Goal: Transaction & Acquisition: Purchase product/service

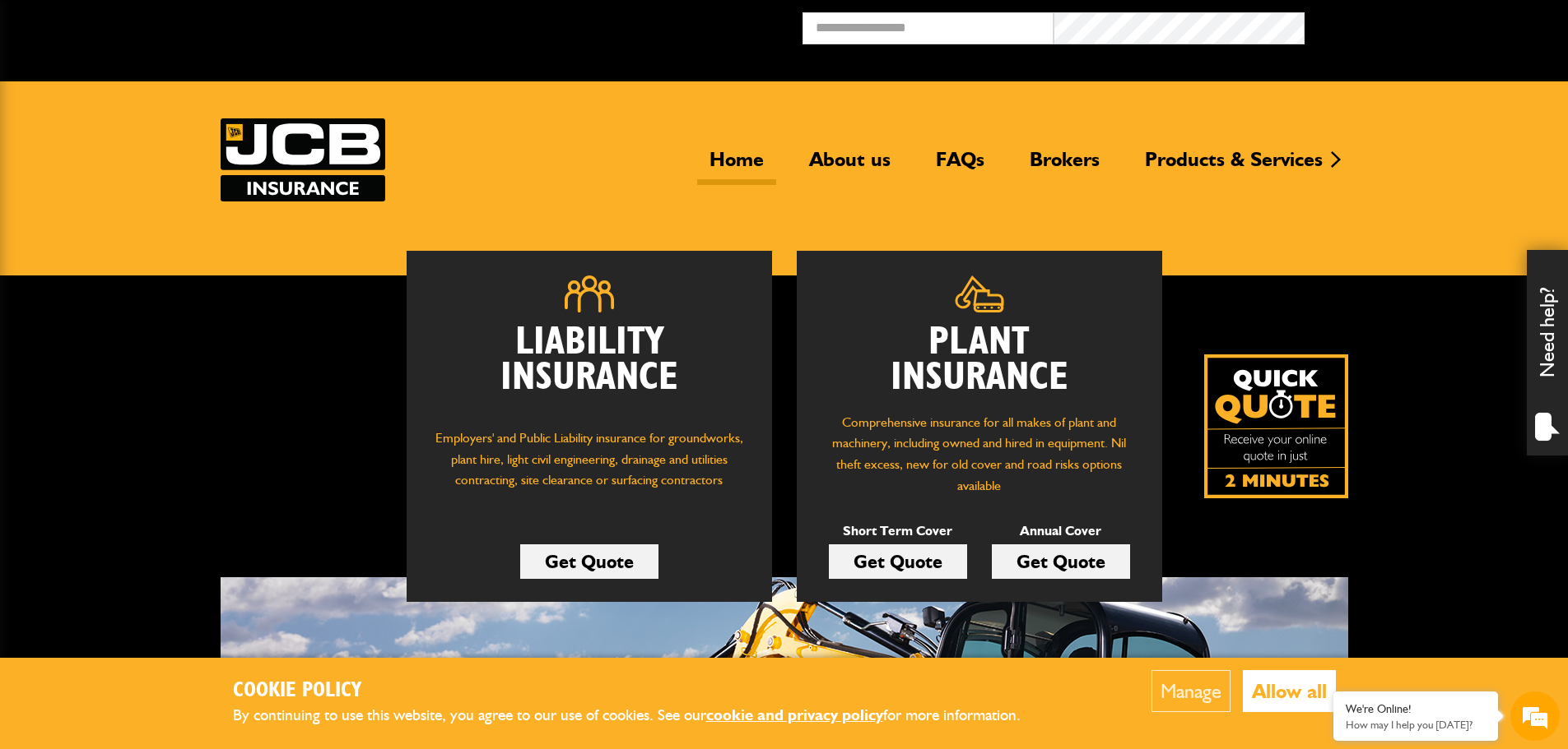
click at [913, 564] on link "Get Quote" at bounding box center [898, 562] width 138 height 35
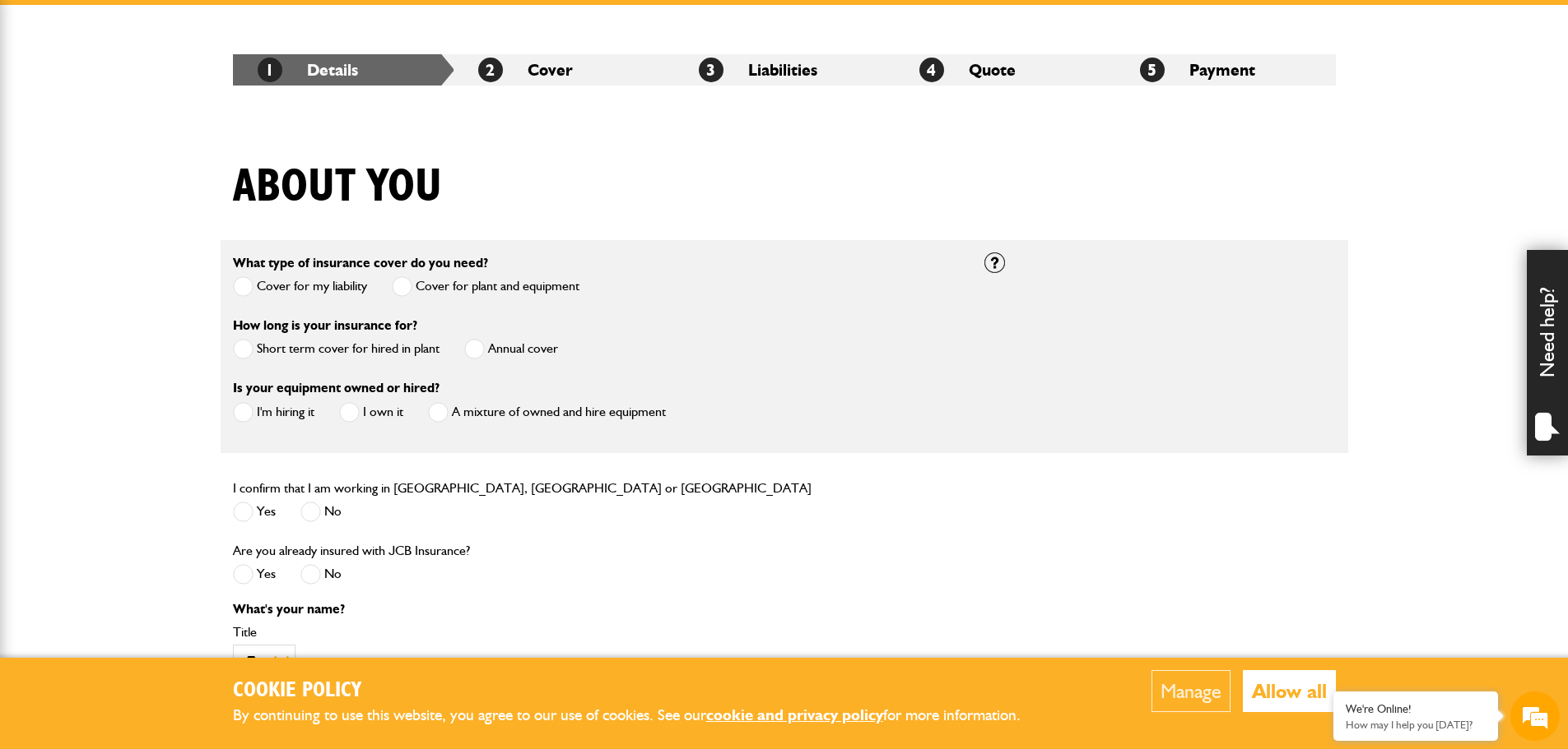
scroll to position [329, 0]
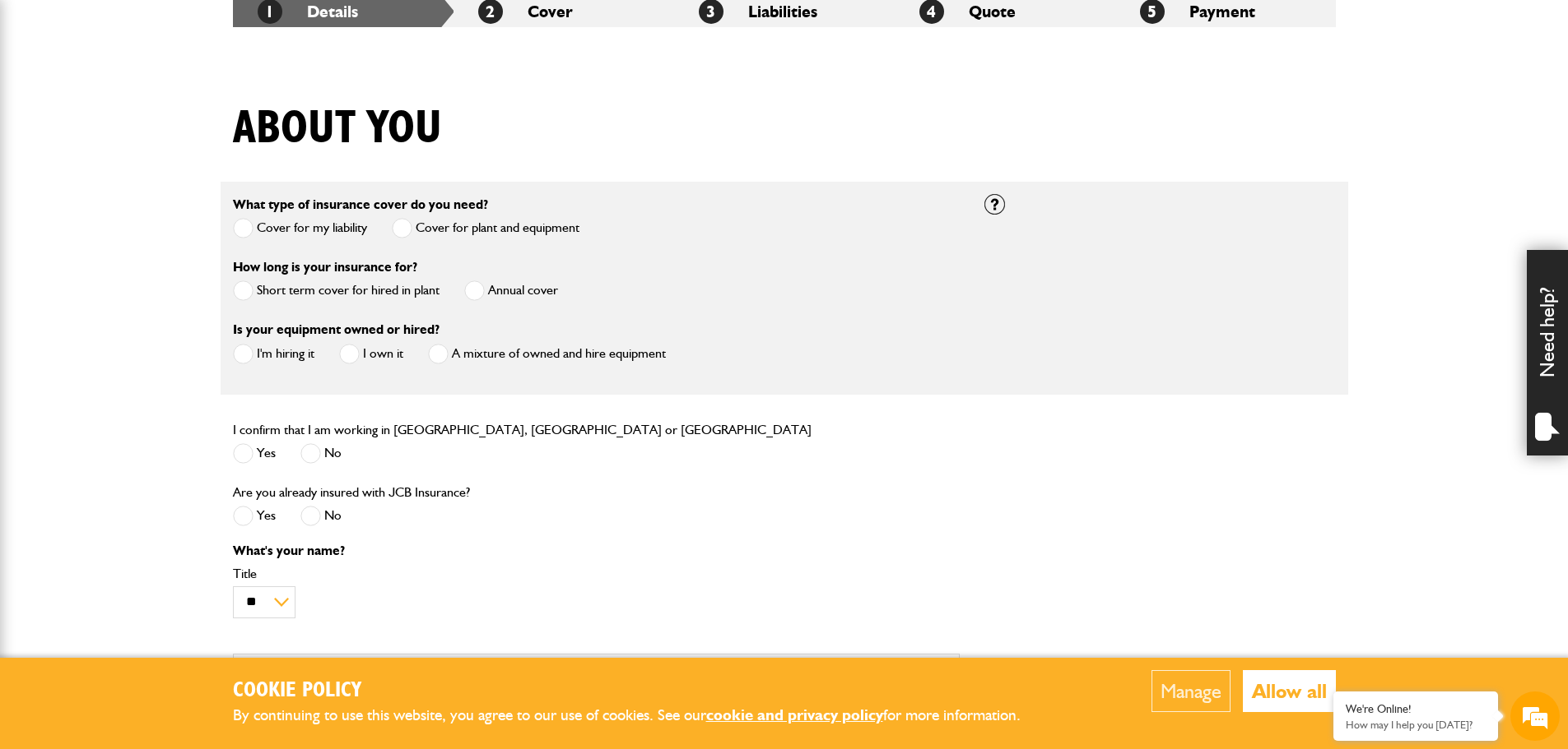
click at [249, 285] on span at bounding box center [243, 291] width 21 height 21
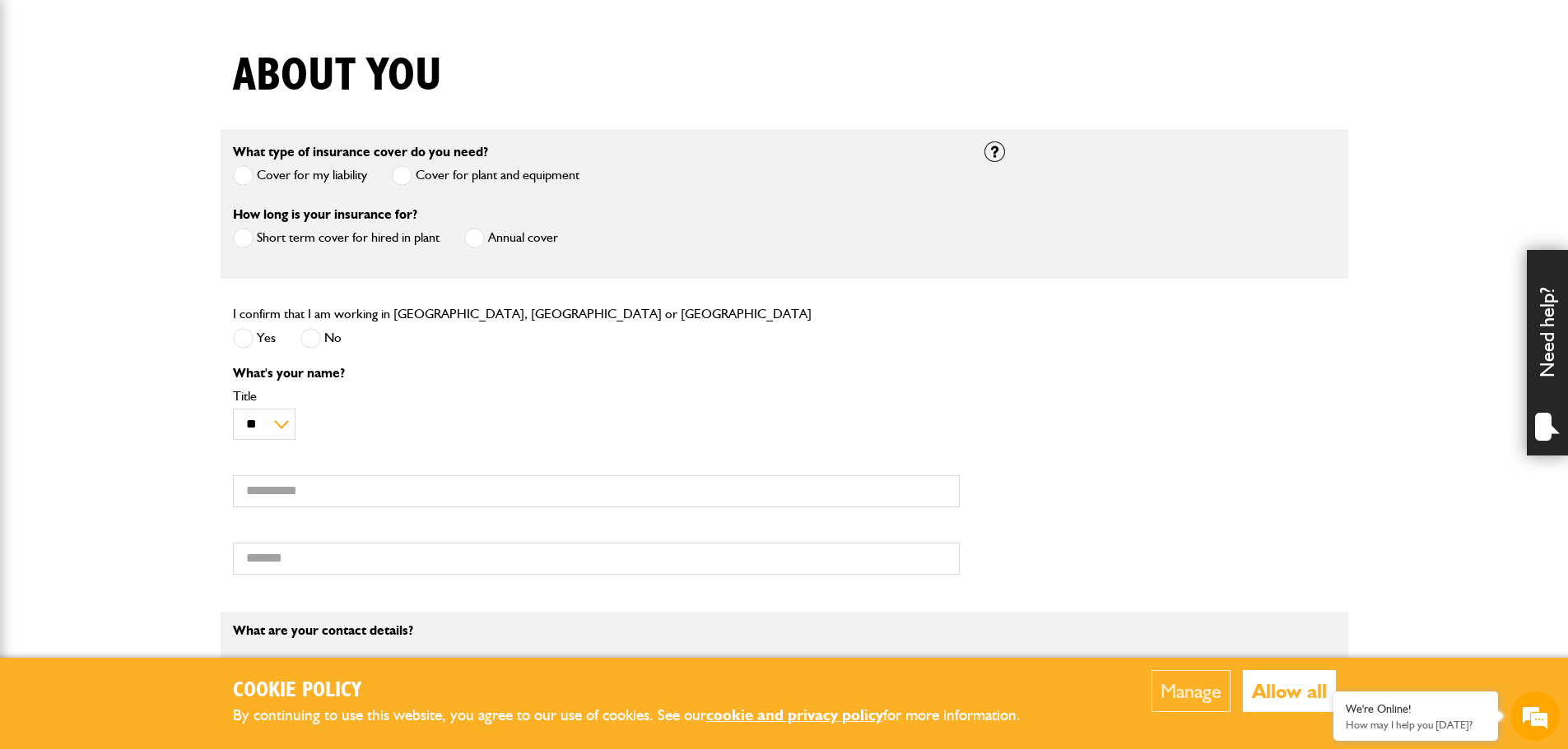
scroll to position [411, 0]
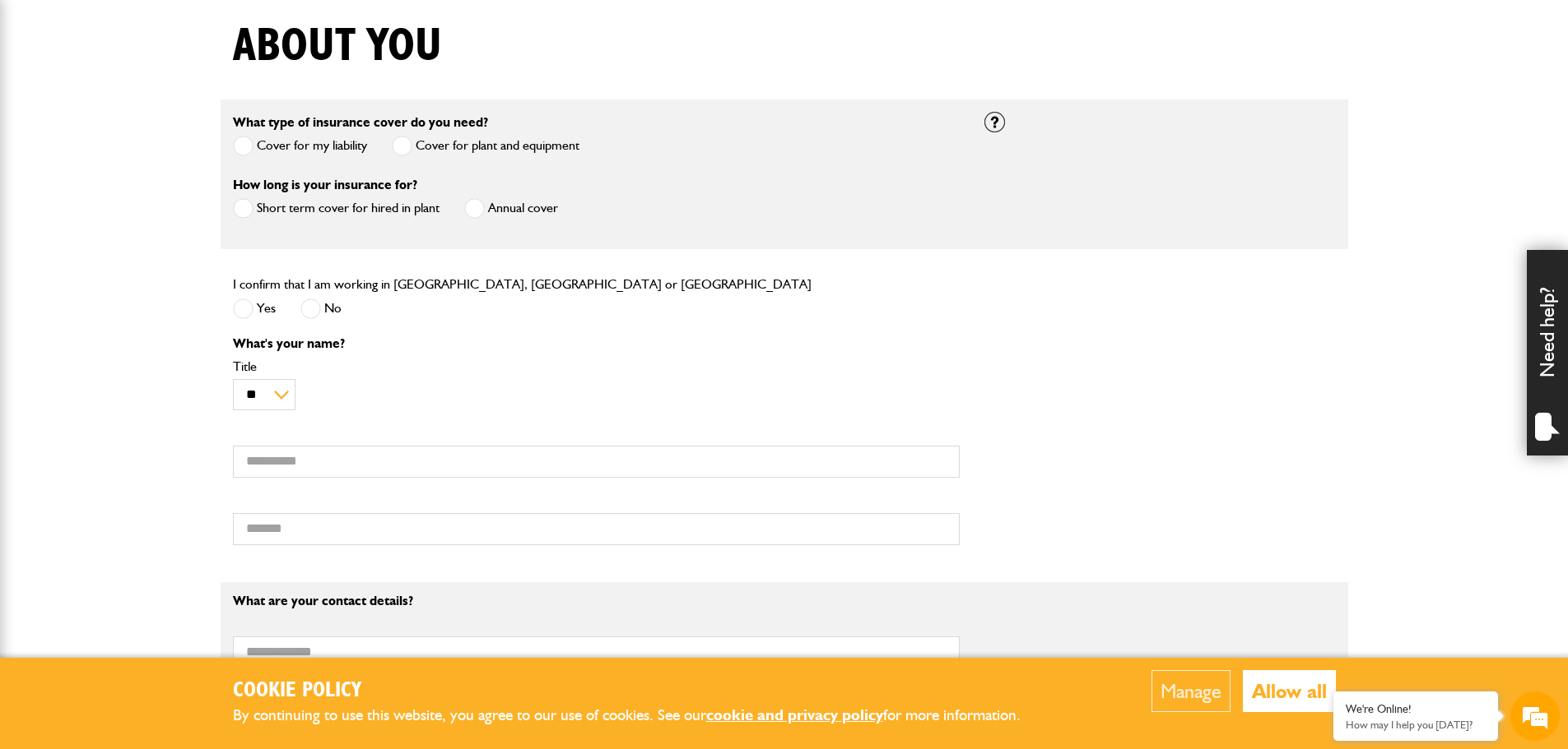
click at [246, 306] on span at bounding box center [243, 309] width 21 height 21
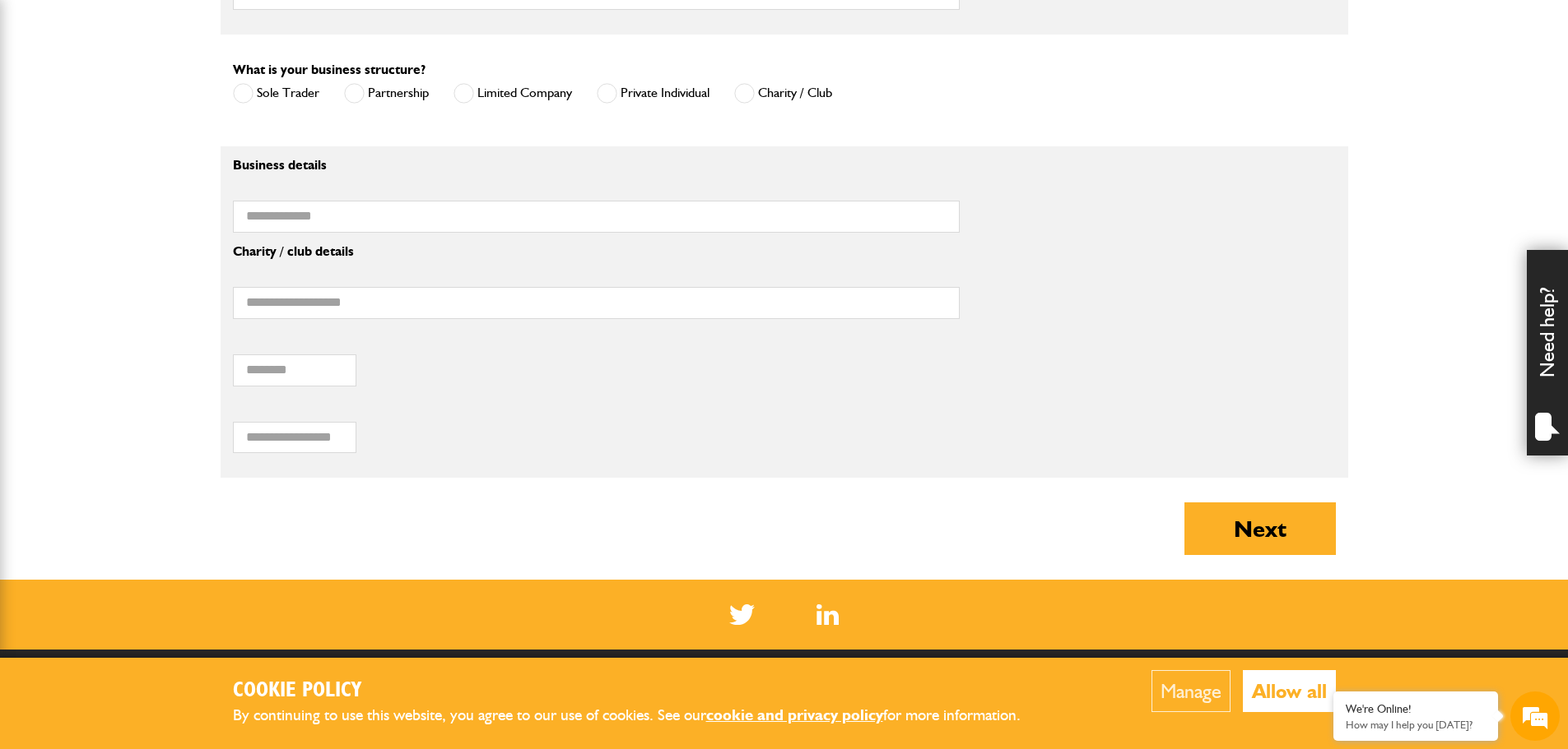
scroll to position [1152, 0]
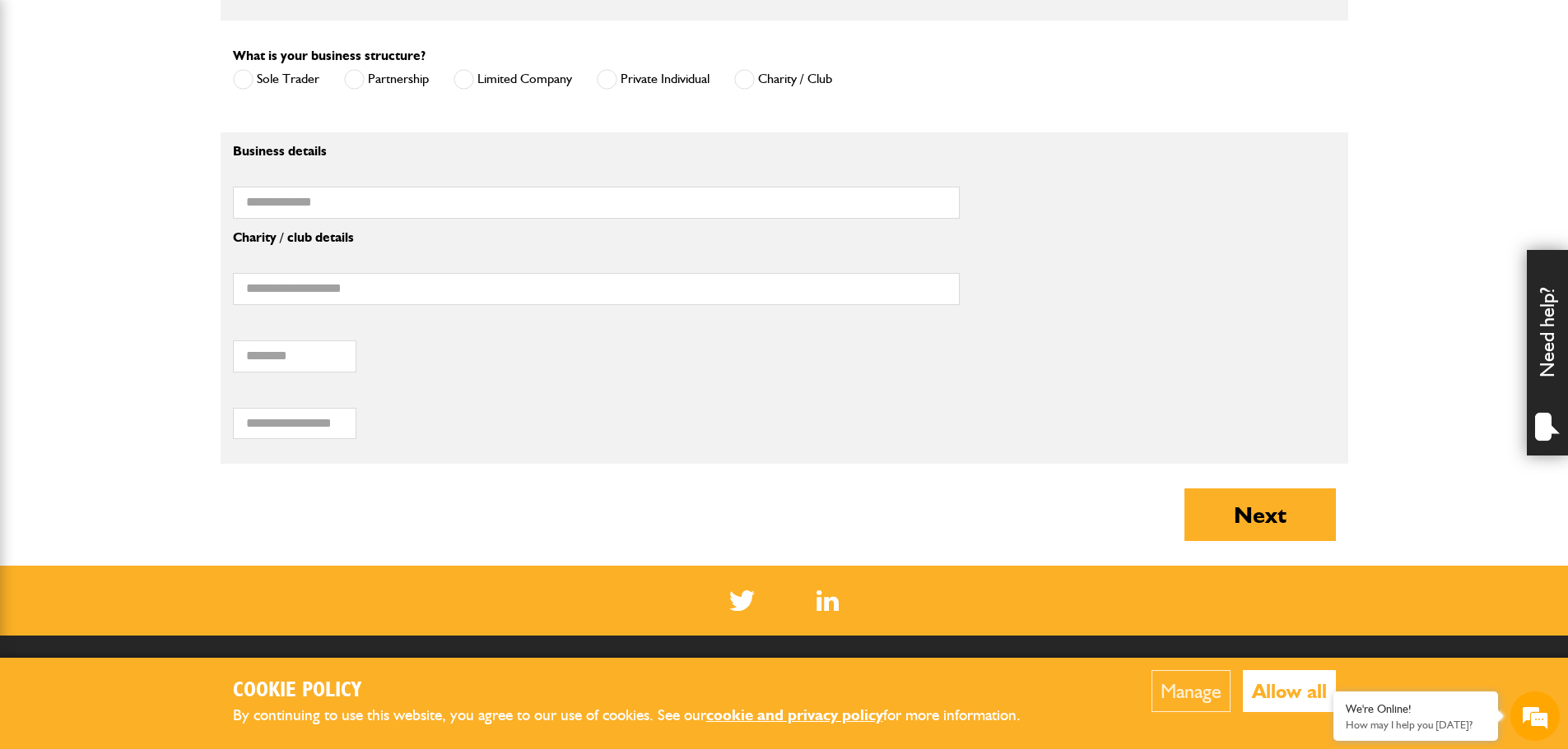
click at [661, 85] on label "Private Individual" at bounding box center [653, 79] width 113 height 21
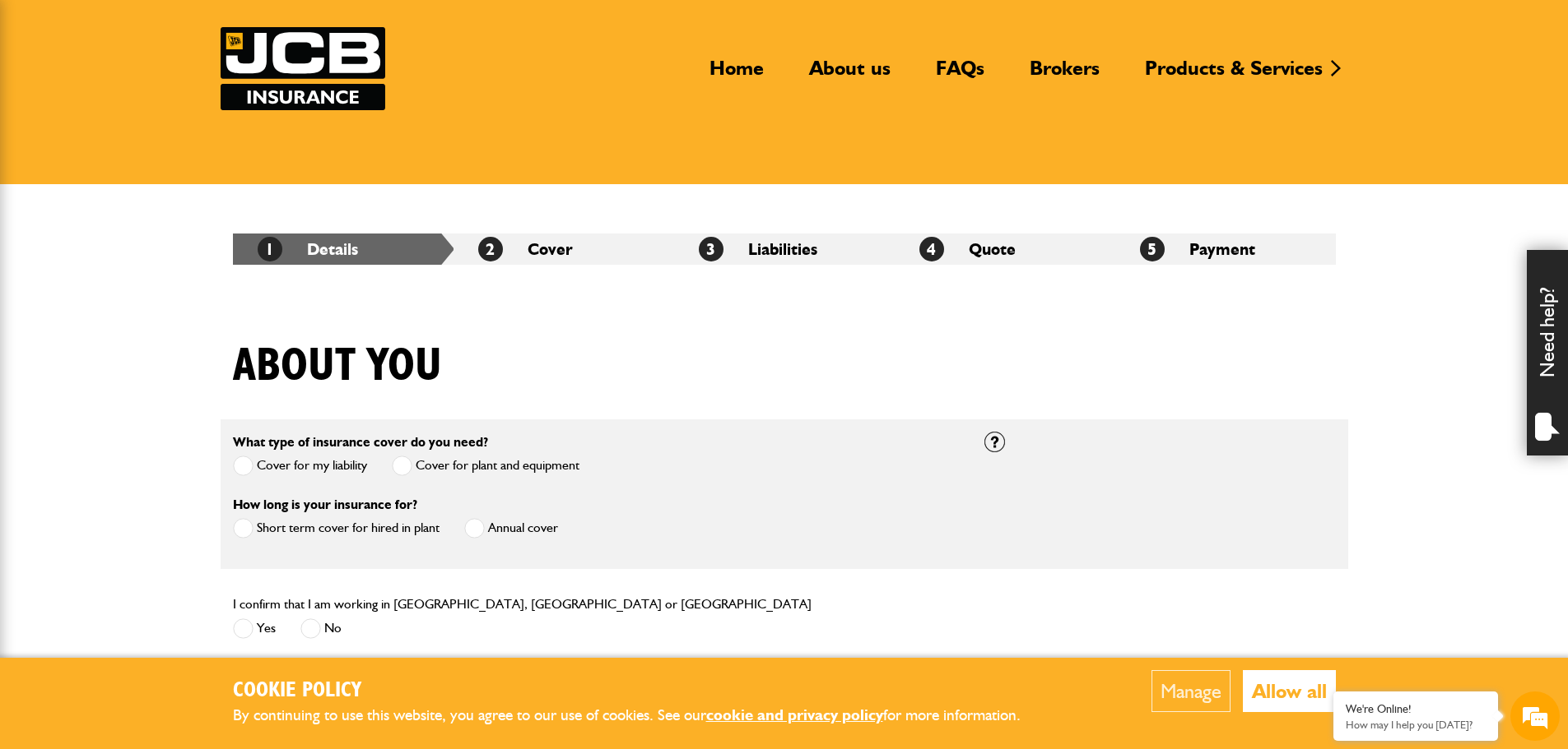
scroll to position [0, 0]
